Goal: Task Accomplishment & Management: Use online tool/utility

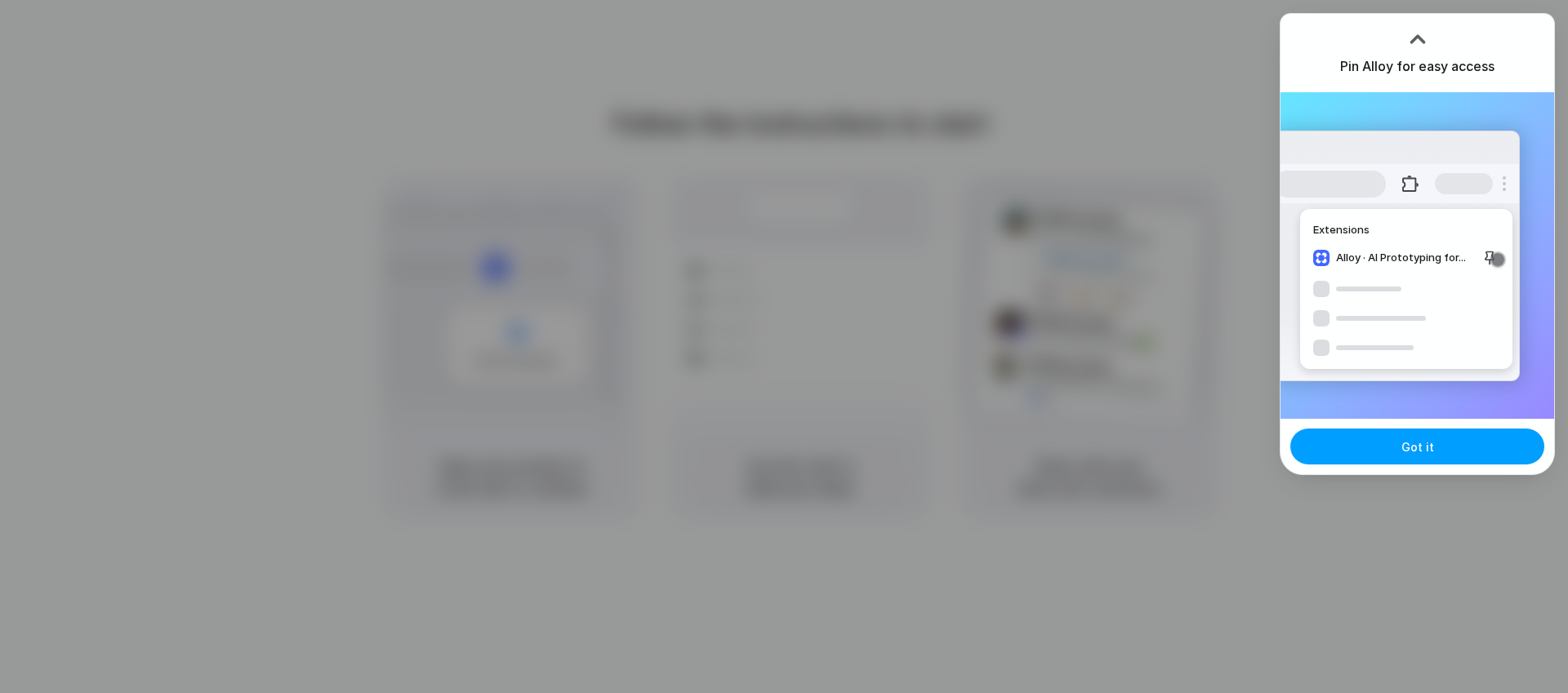
click at [1417, 446] on span "Got it" at bounding box center [1417, 447] width 32 height 17
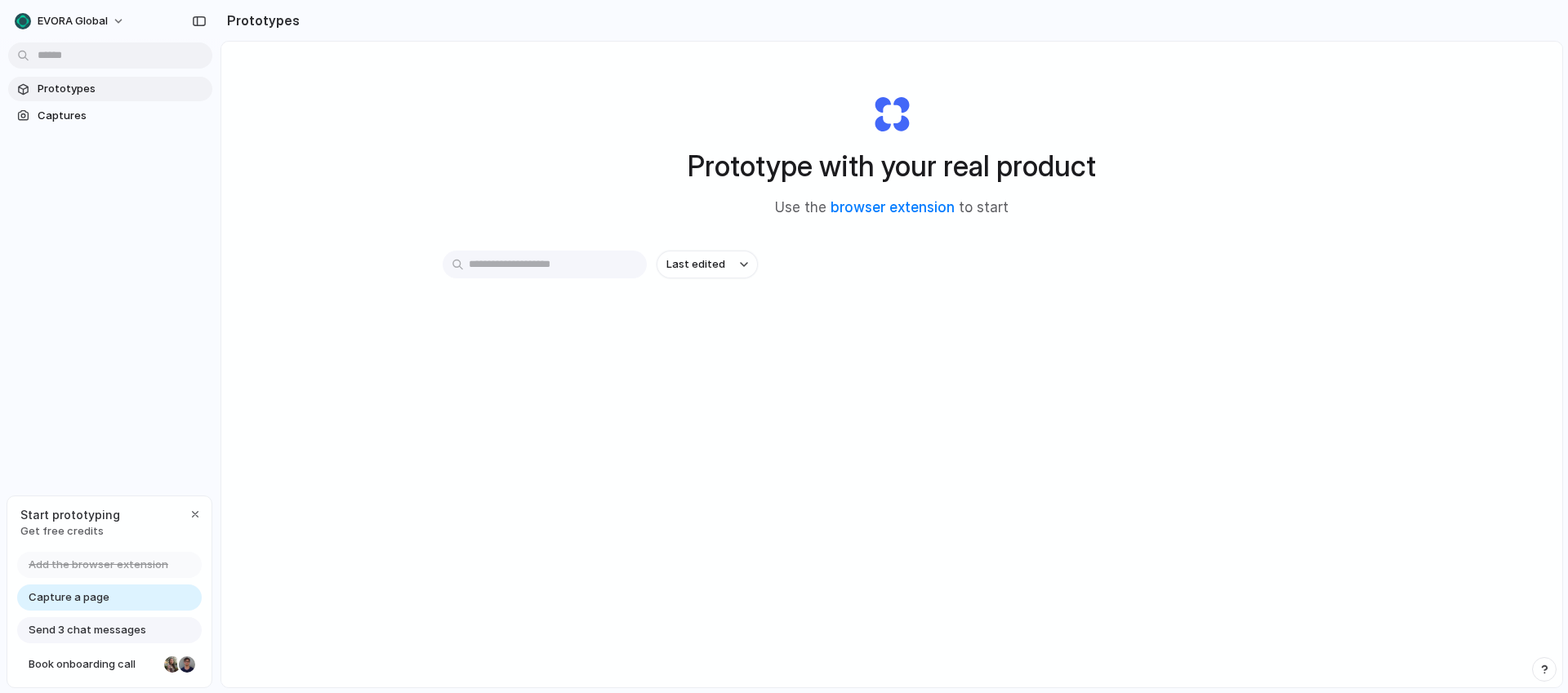
drag, startPoint x: 194, startPoint y: 511, endPoint x: 205, endPoint y: 507, distance: 11.7
click at [194, 511] on div "button" at bounding box center [194, 514] width 13 height 13
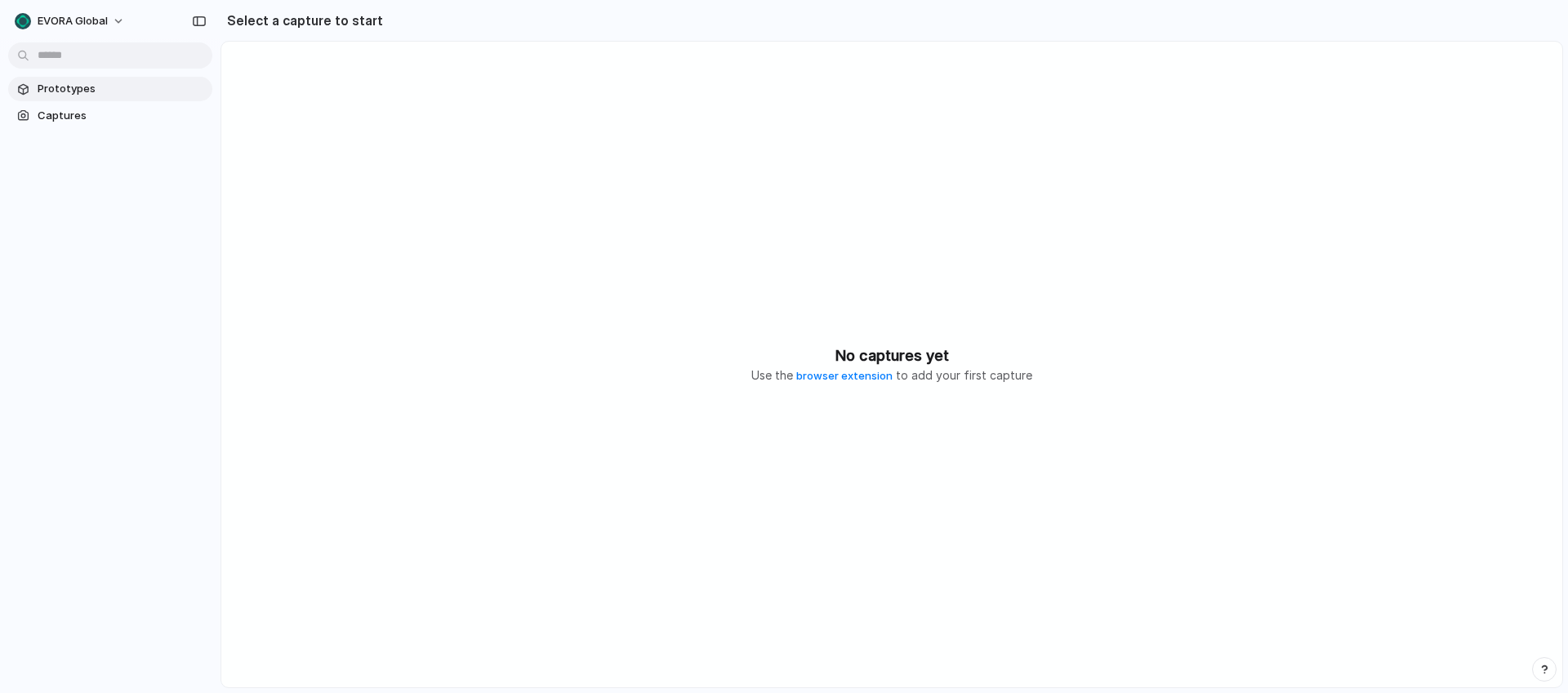
click at [62, 85] on span "Prototypes" at bounding box center [121, 89] width 168 height 16
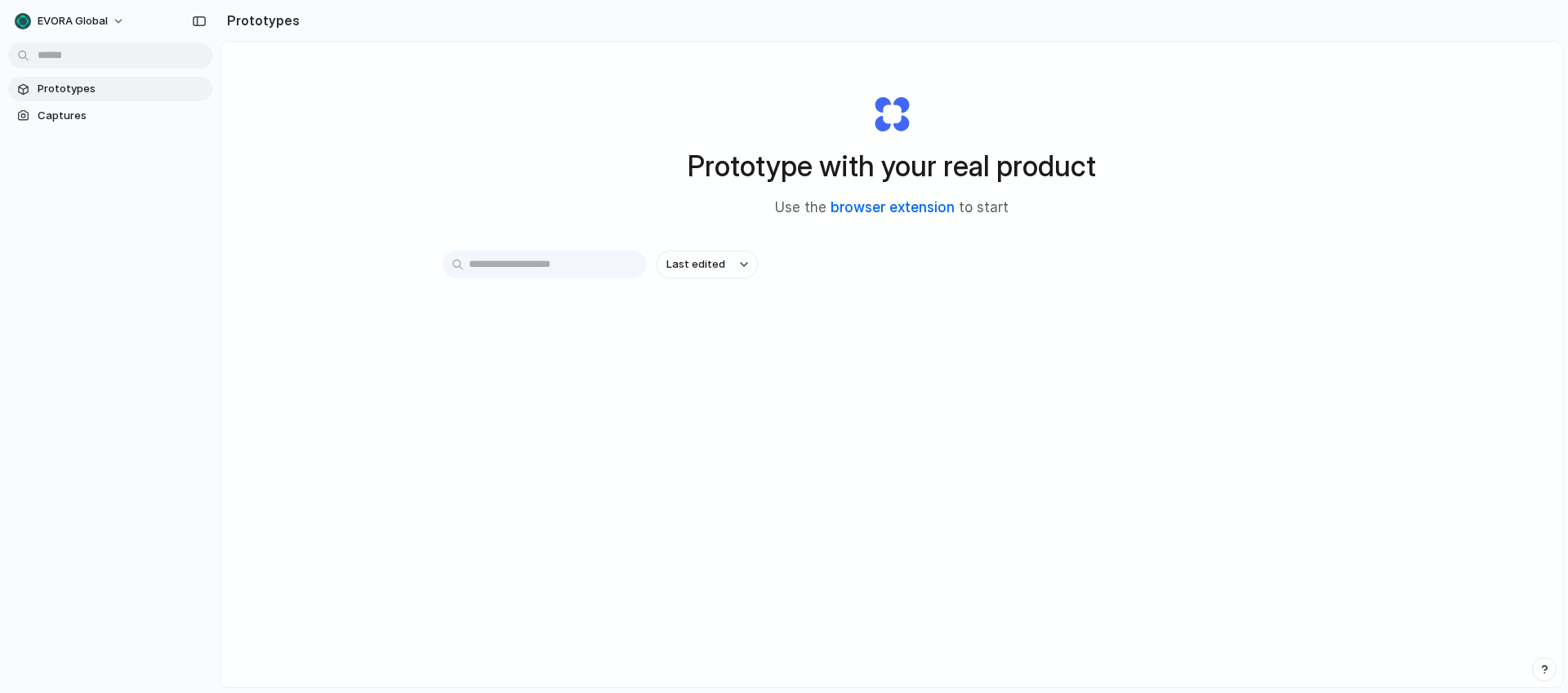
click at [888, 206] on link "browser extension" at bounding box center [893, 207] width 124 height 16
